Goal: Task Accomplishment & Management: Use online tool/utility

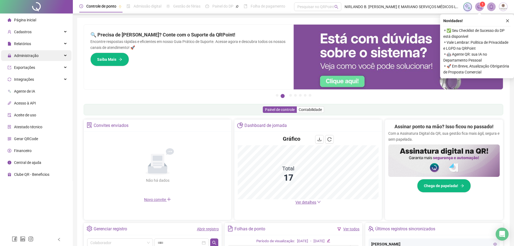
click at [19, 56] on span "Administração" at bounding box center [26, 55] width 25 height 4
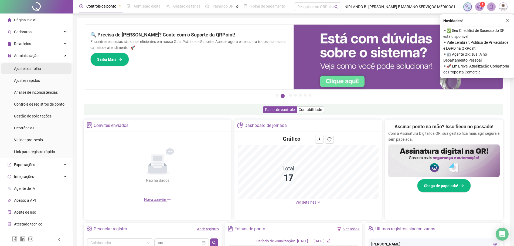
click at [26, 68] on span "Ajustes da folha" at bounding box center [27, 68] width 27 height 4
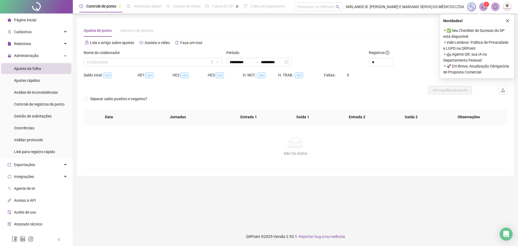
type input "**********"
click at [148, 63] on input "search" at bounding box center [150, 62] width 127 height 8
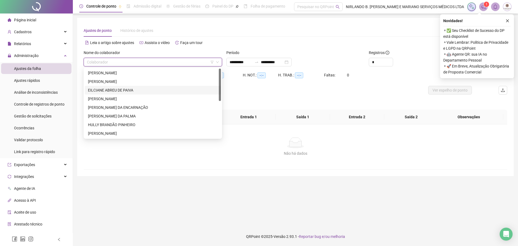
click at [108, 90] on div "EILCIANE ABREU DE PAIVA" at bounding box center [153, 90] width 130 height 6
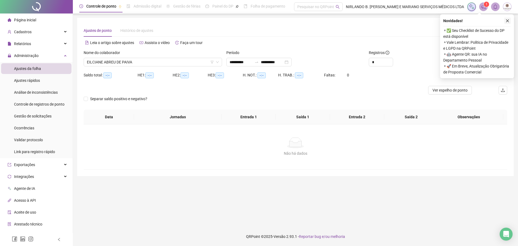
click at [507, 19] on icon "close" at bounding box center [507, 21] width 4 height 4
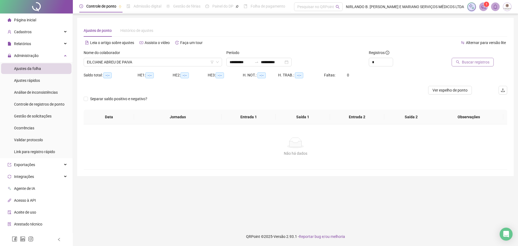
click at [472, 64] on span "Buscar registros" at bounding box center [476, 62] width 28 height 6
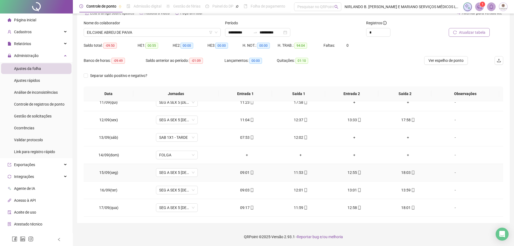
scroll to position [30, 0]
click at [141, 31] on span "EILCIANE ABREU DE PAIVA" at bounding box center [152, 32] width 131 height 8
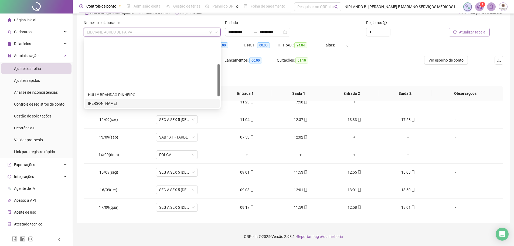
scroll to position [54, 0]
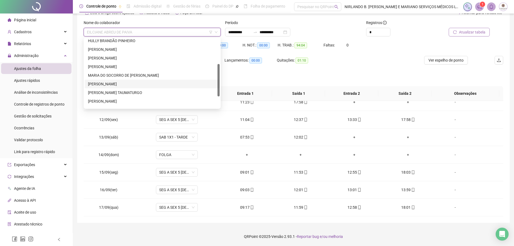
click at [111, 84] on div "[PERSON_NAME]" at bounding box center [152, 84] width 128 height 6
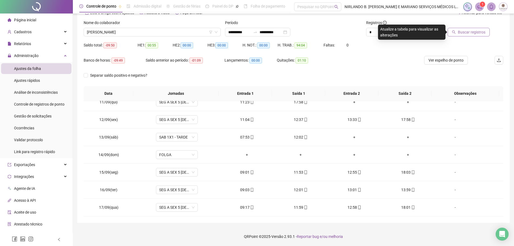
click at [465, 32] on span "Buscar registros" at bounding box center [472, 32] width 28 height 6
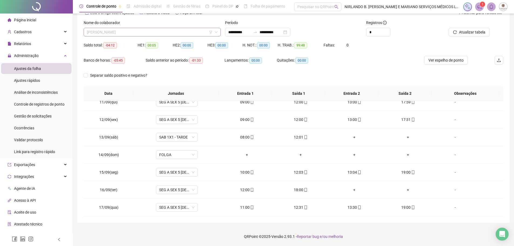
click at [136, 32] on span "[PERSON_NAME]" at bounding box center [152, 32] width 131 height 8
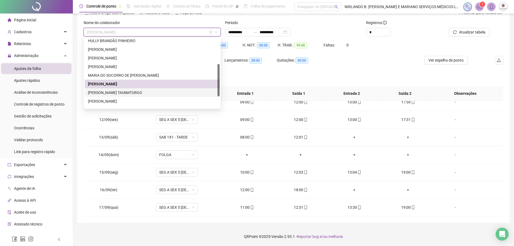
click at [120, 92] on div "[PERSON_NAME] TAUMATURGO" at bounding box center [152, 93] width 128 height 6
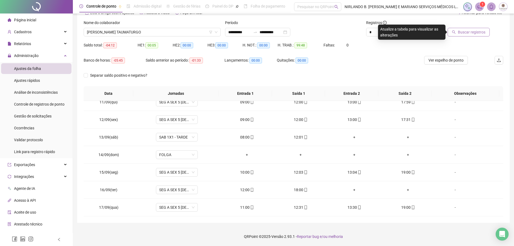
click at [471, 34] on span "Buscar registros" at bounding box center [472, 32] width 28 height 6
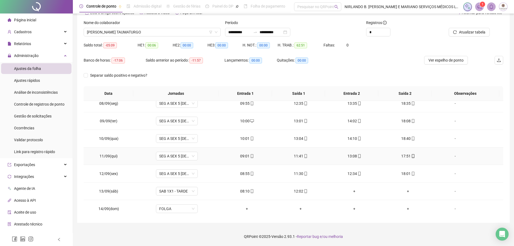
scroll to position [102, 0]
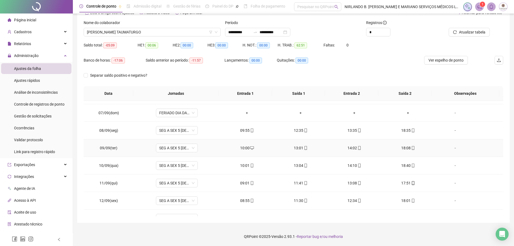
click at [247, 147] on div "10:00" at bounding box center [246, 148] width 45 height 6
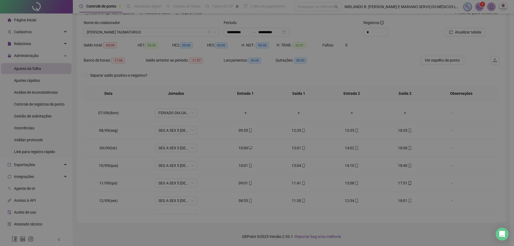
type input "**********"
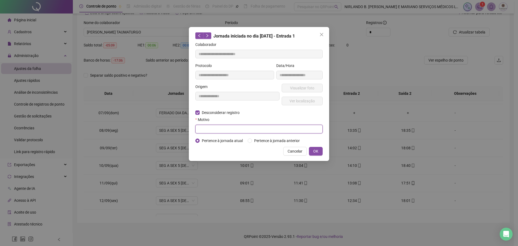
click at [208, 127] on input "text" at bounding box center [258, 129] width 127 height 9
click at [322, 34] on icon "close" at bounding box center [321, 34] width 3 height 3
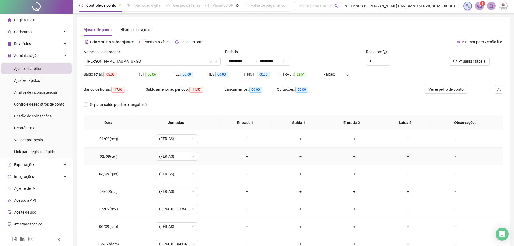
scroll to position [0, 0]
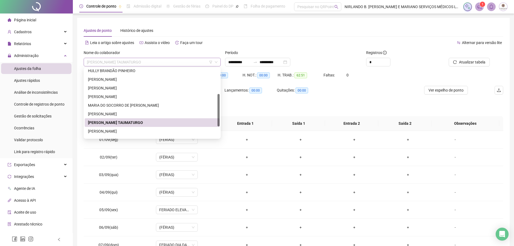
click at [114, 61] on span "[PERSON_NAME] TAUMATURGO" at bounding box center [152, 62] width 131 height 8
click at [105, 132] on div "[PERSON_NAME]" at bounding box center [152, 131] width 128 height 6
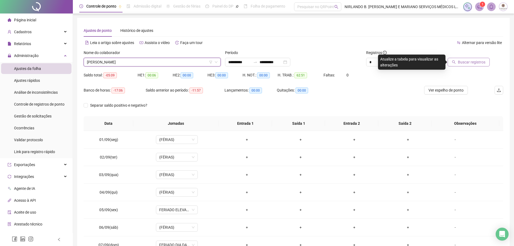
click at [467, 64] on span "Buscar registros" at bounding box center [472, 62] width 28 height 6
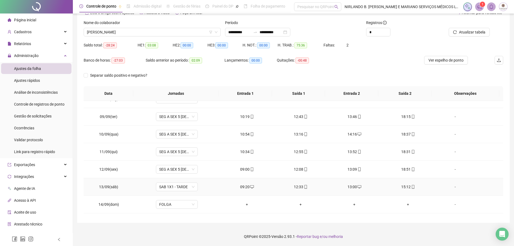
scroll to position [102, 0]
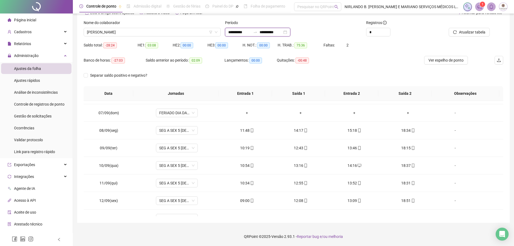
click at [273, 32] on input "**********" at bounding box center [270, 32] width 23 height 6
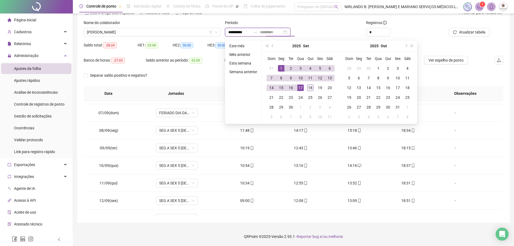
type input "**********"
click at [310, 87] on div "18" at bounding box center [310, 87] width 6 height 6
type input "**********"
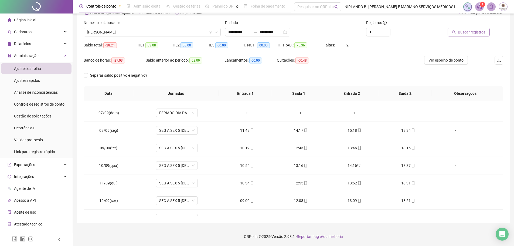
click at [483, 29] on button "Buscar registros" at bounding box center [468, 32] width 42 height 9
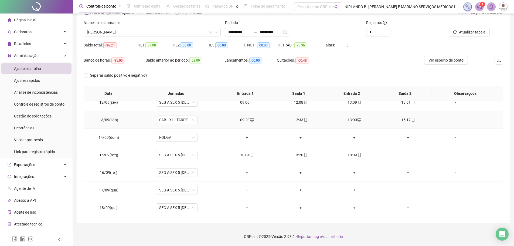
scroll to position [200, 0]
